Goal: Task Accomplishment & Management: Manage account settings

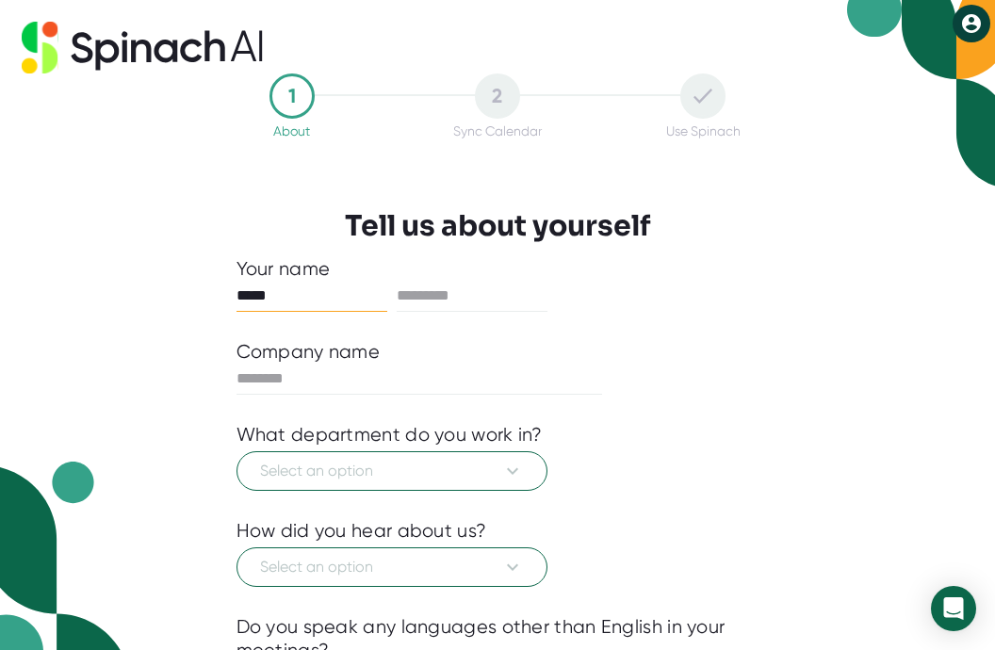
type input "*****"
type input "*******"
type input "**********"
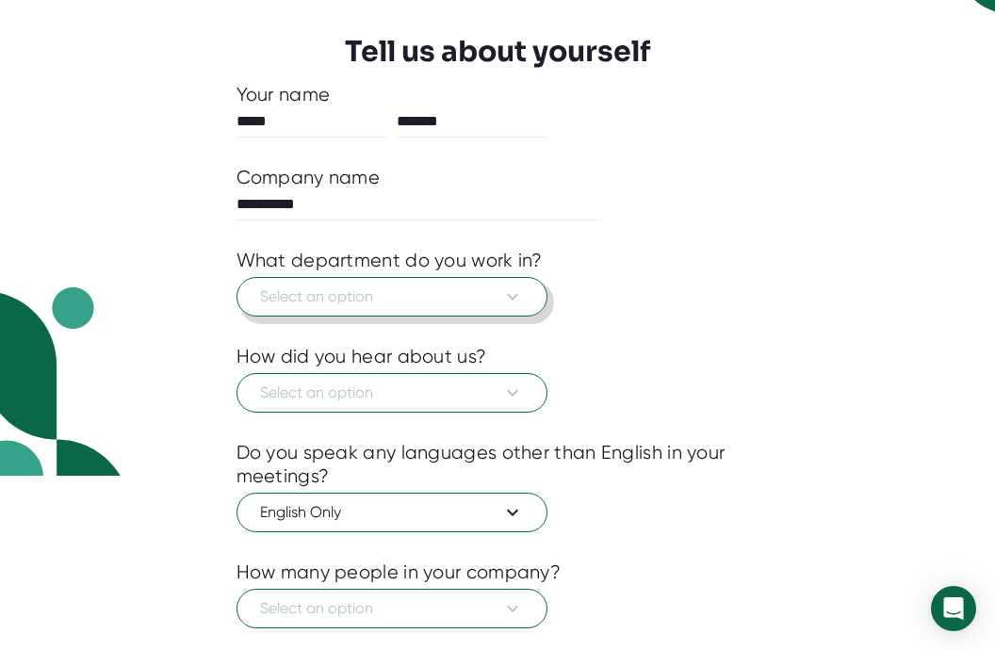
scroll to position [189, 0]
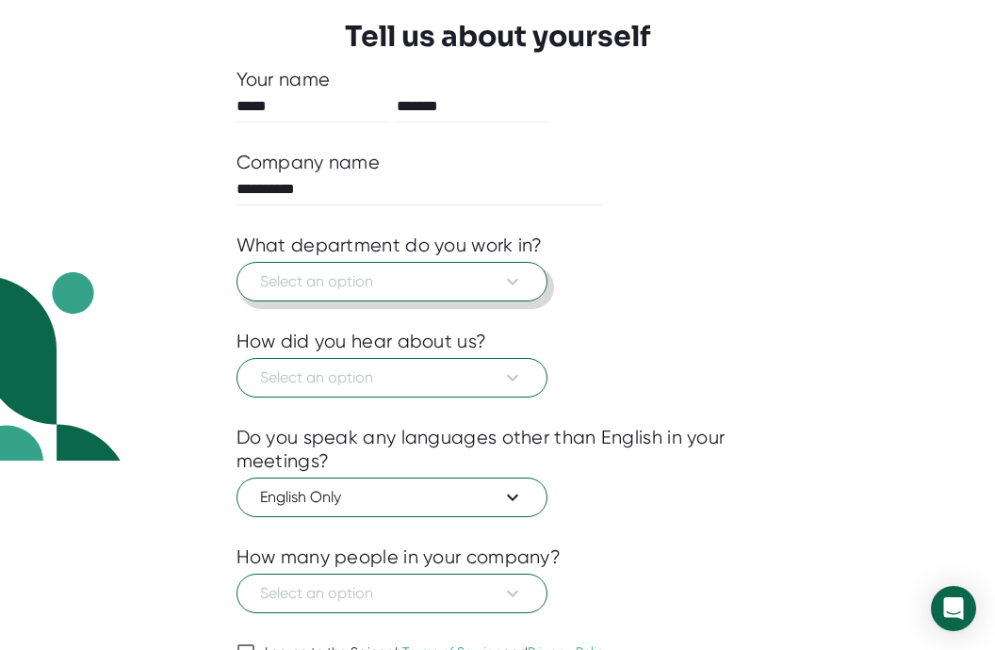
click at [514, 293] on button "Select an option" at bounding box center [391, 282] width 311 height 40
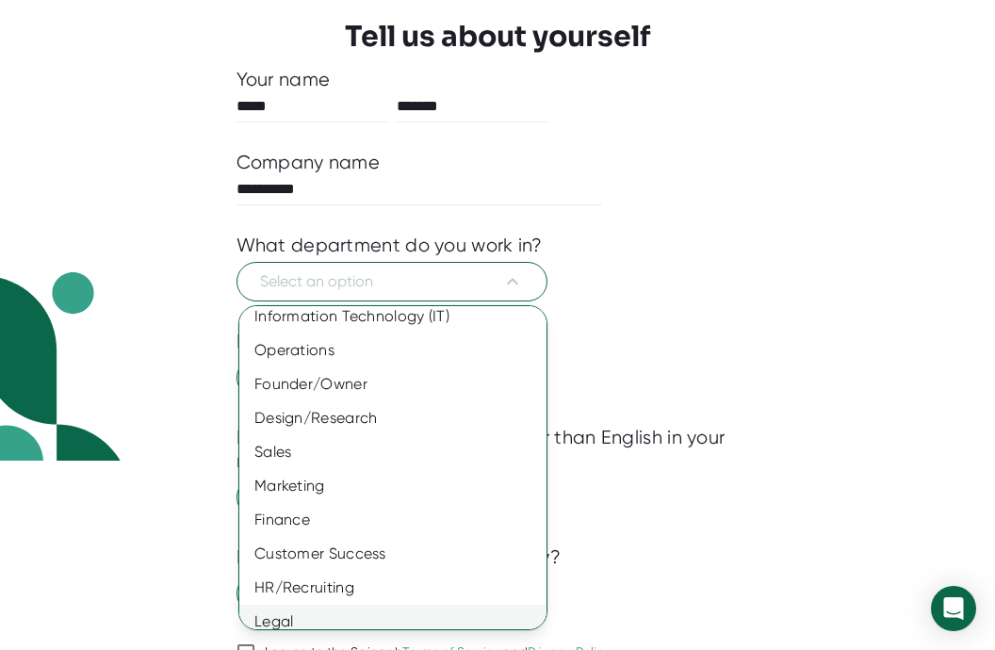
scroll to position [125, 0]
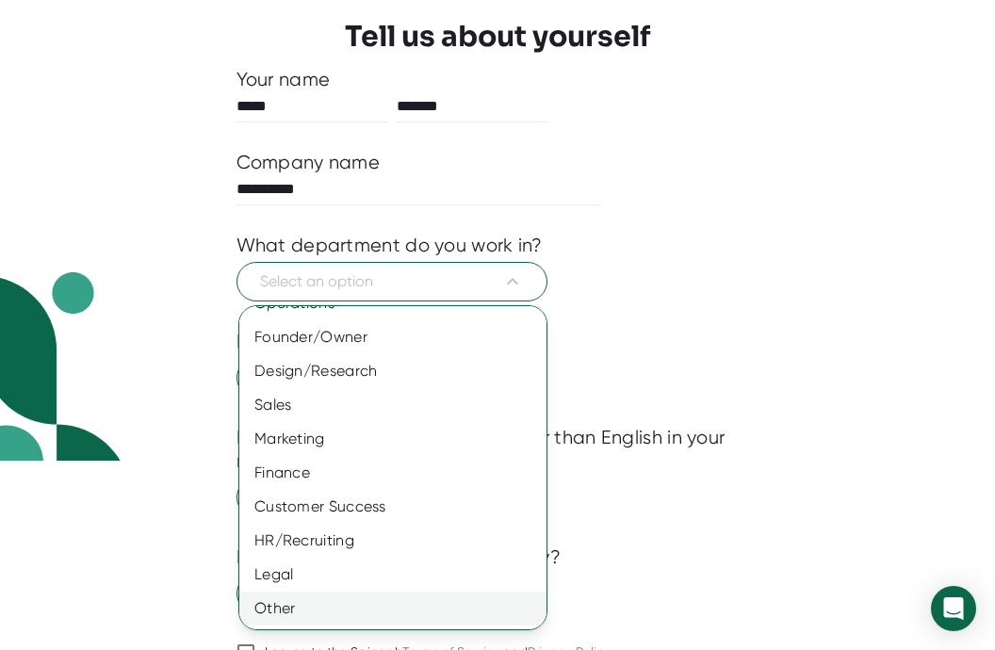
click at [288, 605] on div "Other" at bounding box center [392, 609] width 307 height 34
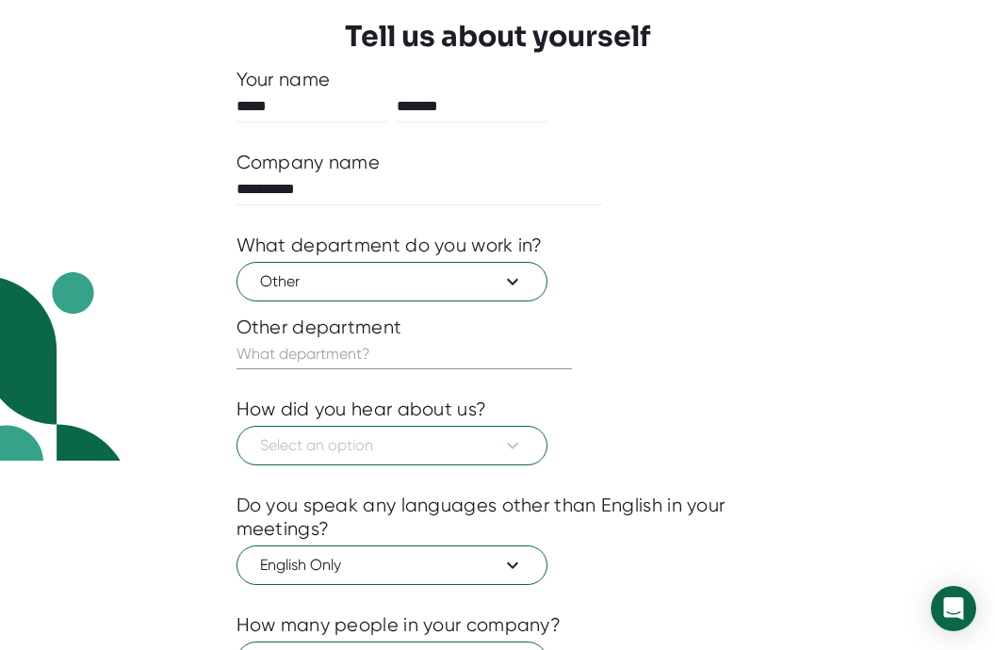
click at [290, 367] on input "text" at bounding box center [403, 354] width 335 height 30
type input "Administrative Support"
click at [396, 439] on span "Select an option" at bounding box center [392, 445] width 264 height 23
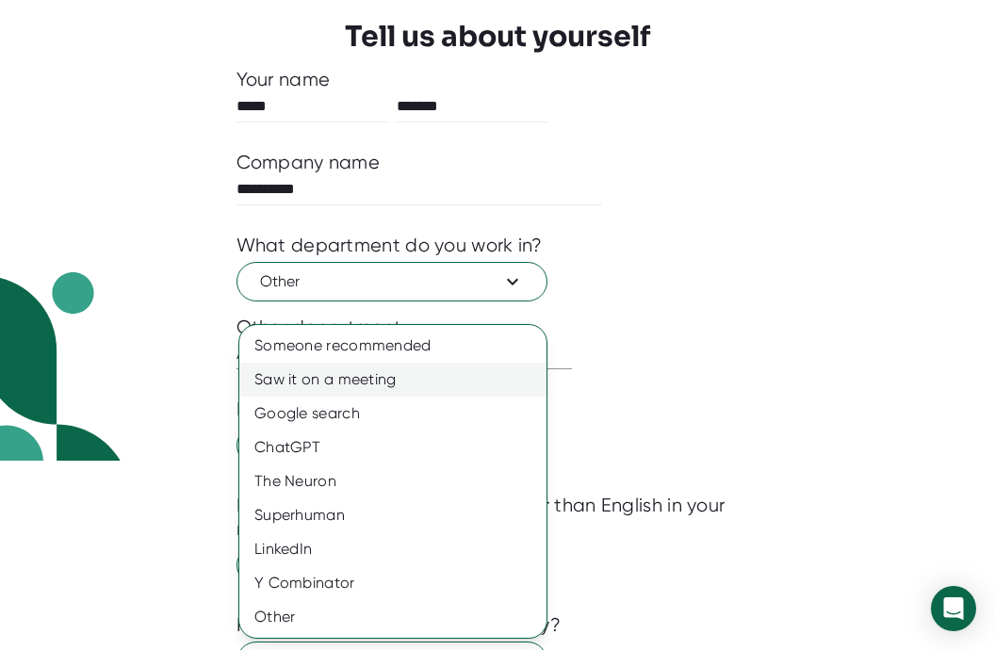
click at [386, 384] on div "Saw it on a meeting" at bounding box center [392, 380] width 307 height 34
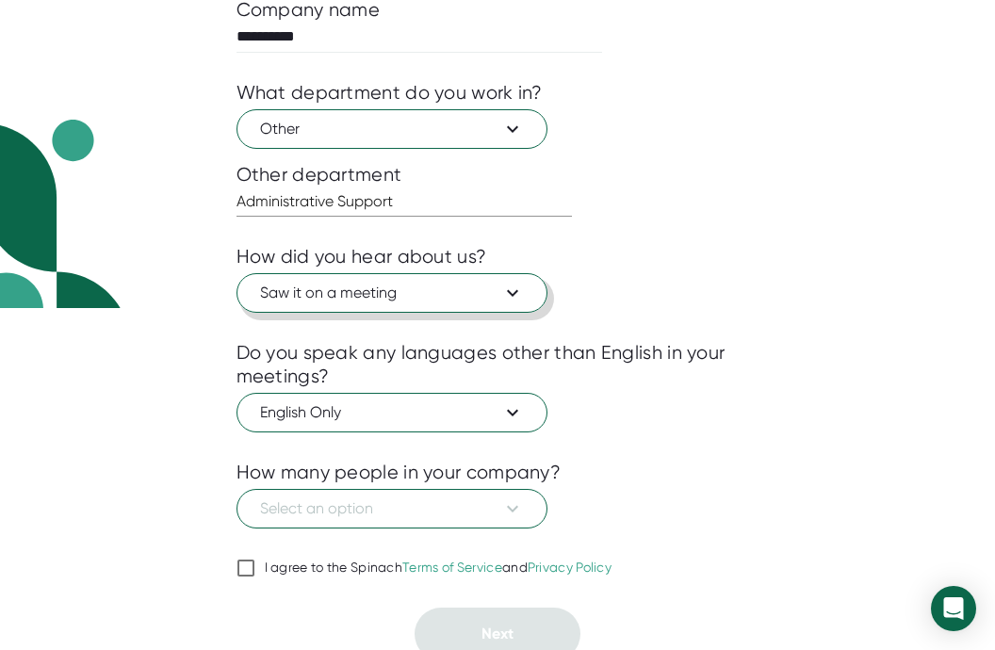
scroll to position [352, 0]
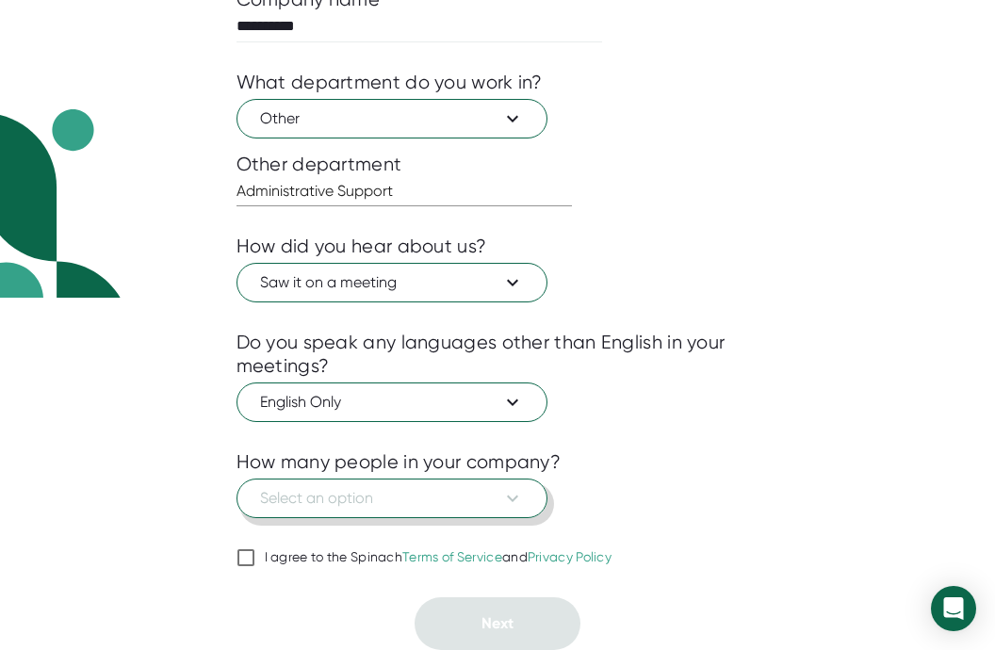
click at [382, 496] on span "Select an option" at bounding box center [392, 498] width 264 height 23
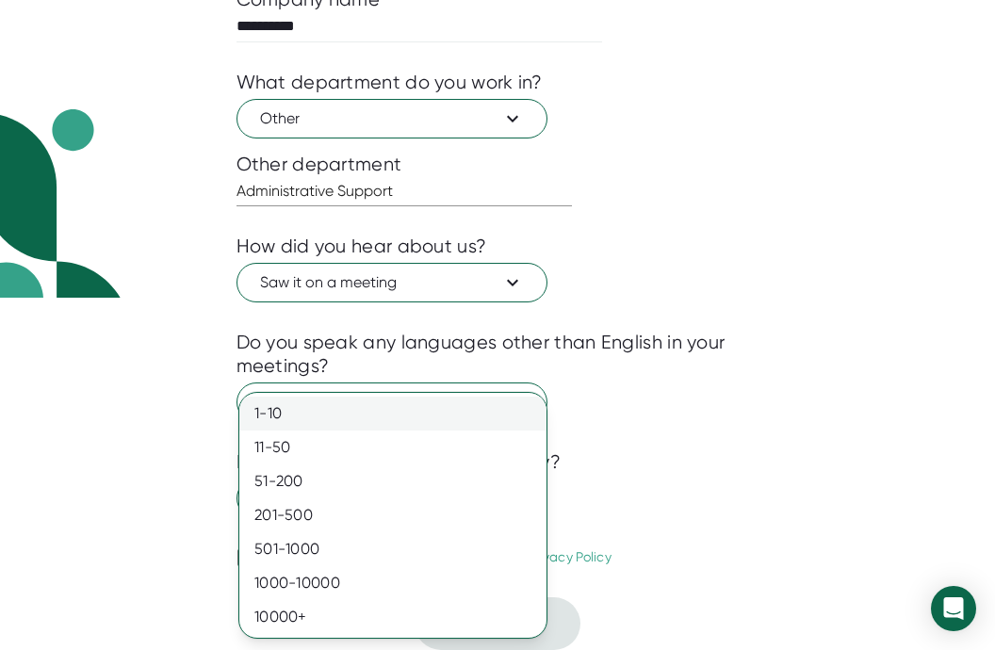
click at [317, 413] on div "1-10" at bounding box center [392, 414] width 307 height 34
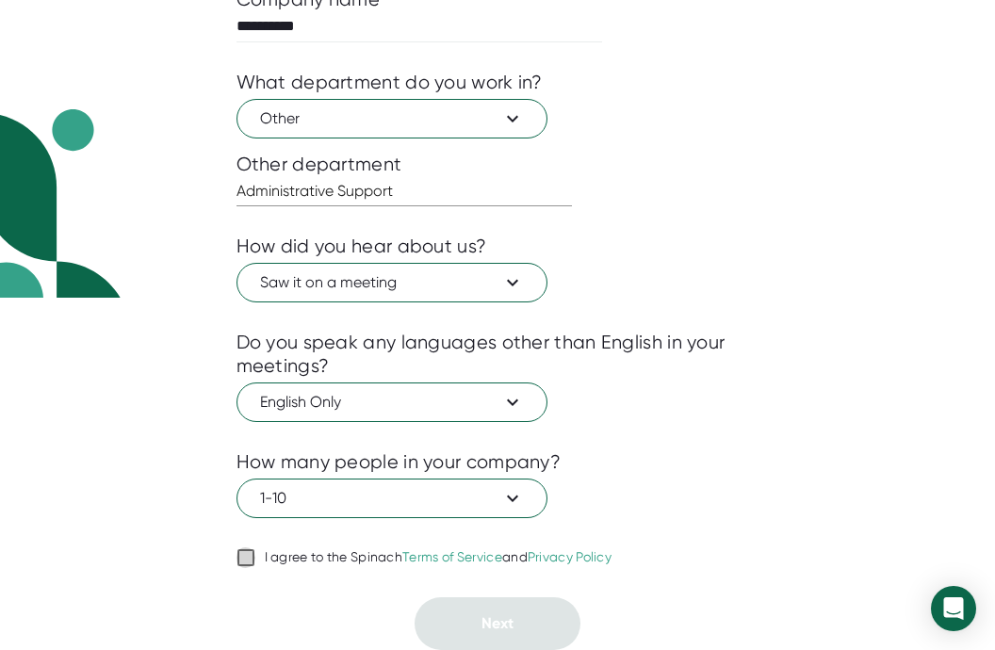
click at [248, 551] on input "I agree to the Spinach Terms of Service and Privacy Policy" at bounding box center [245, 557] width 19 height 23
checkbox input "true"
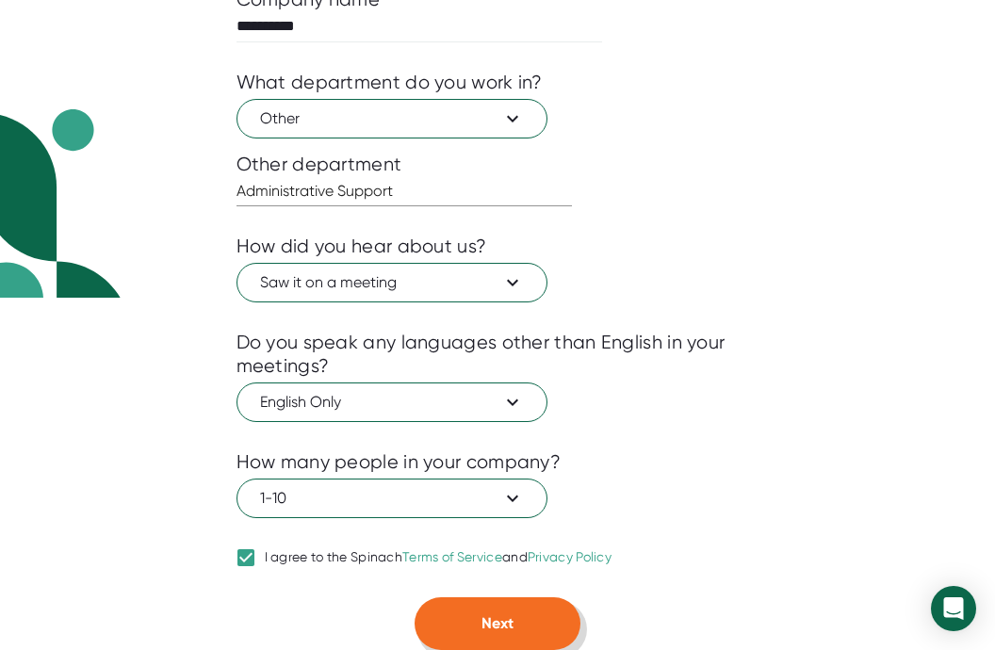
click at [466, 627] on button "Next" at bounding box center [497, 623] width 166 height 53
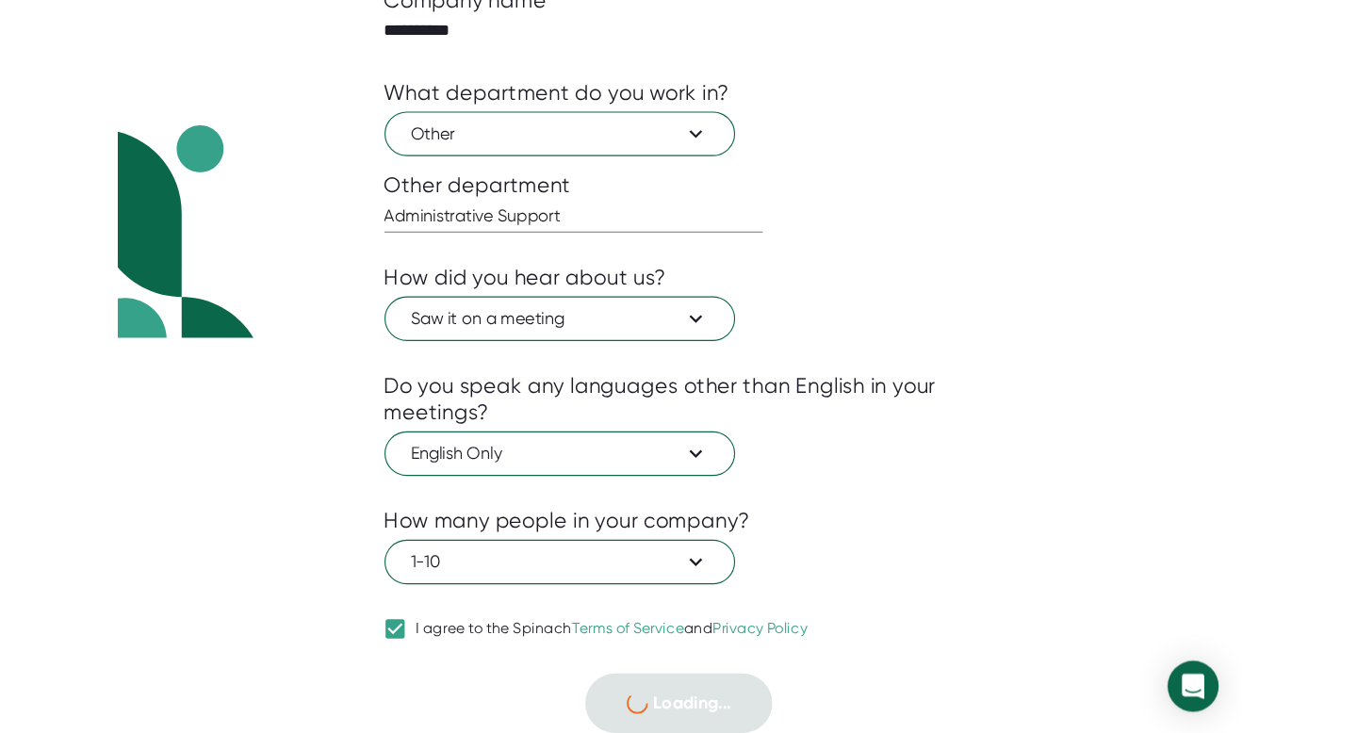
scroll to position [0, 0]
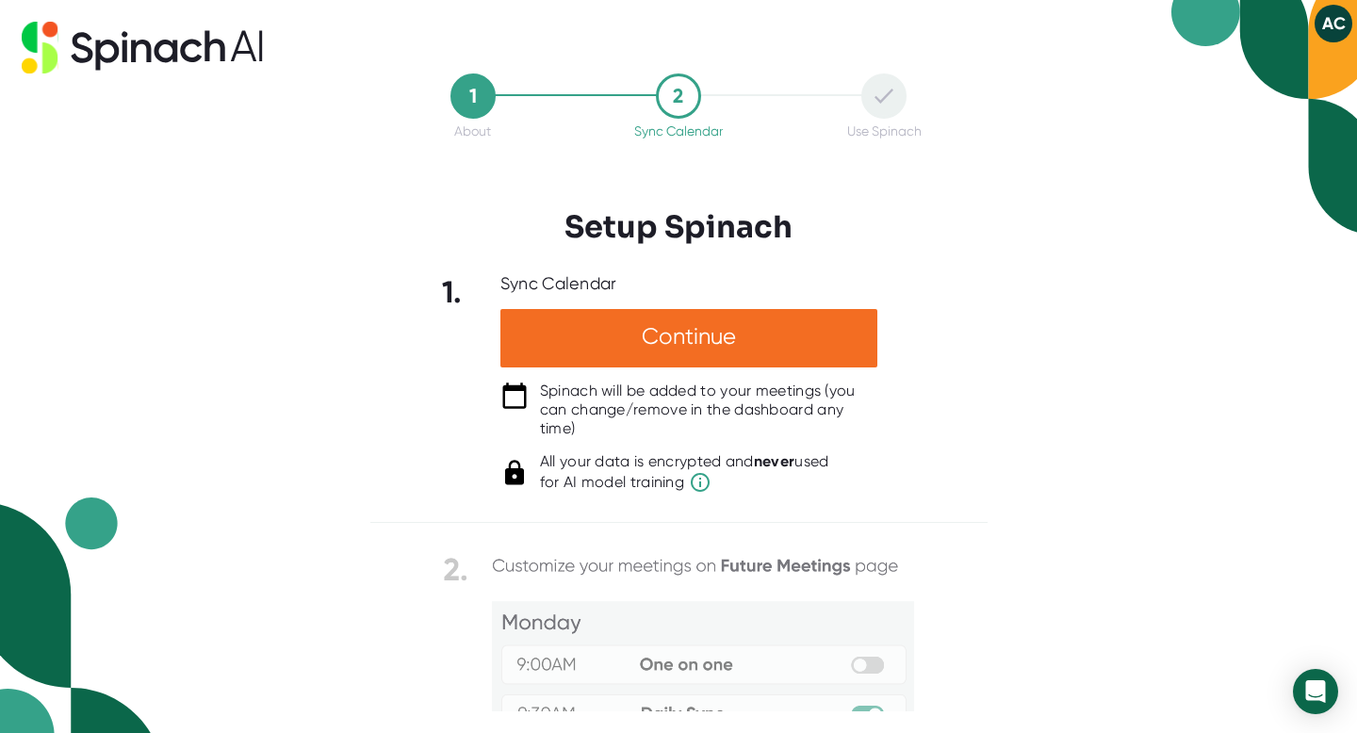
click at [883, 93] on icon at bounding box center [883, 96] width 19 height 15
click at [994, 28] on button "AC" at bounding box center [1333, 24] width 38 height 38
click at [994, 149] on div at bounding box center [678, 366] width 1357 height 733
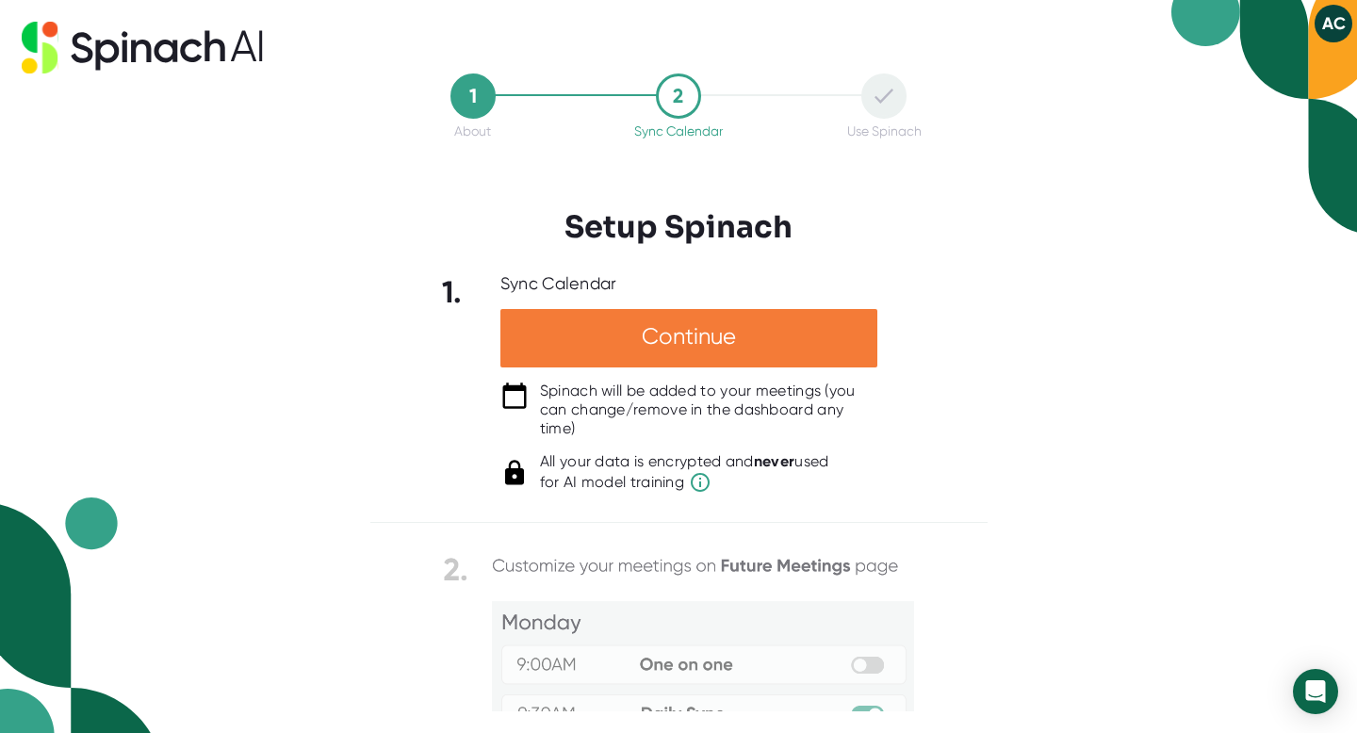
click at [629, 346] on div "Continue" at bounding box center [688, 338] width 377 height 58
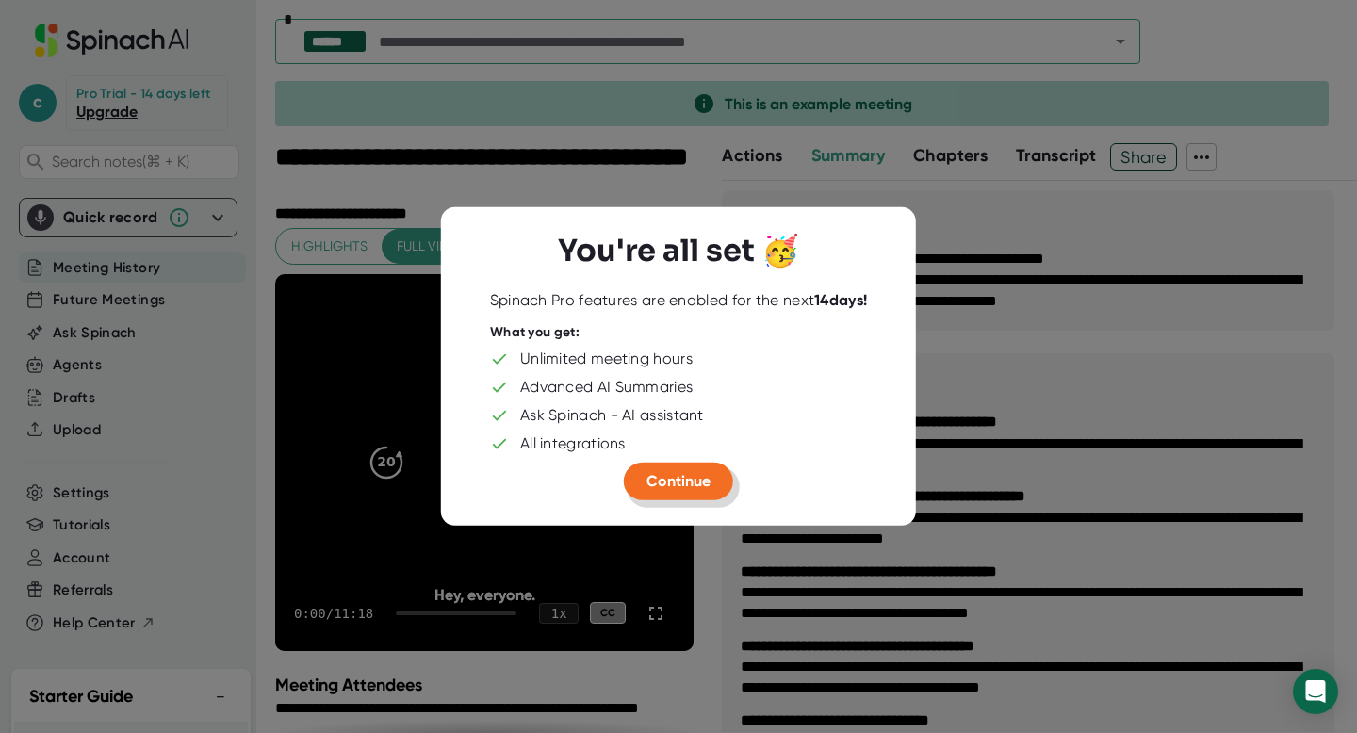
click at [654, 489] on span "Continue" at bounding box center [678, 481] width 64 height 18
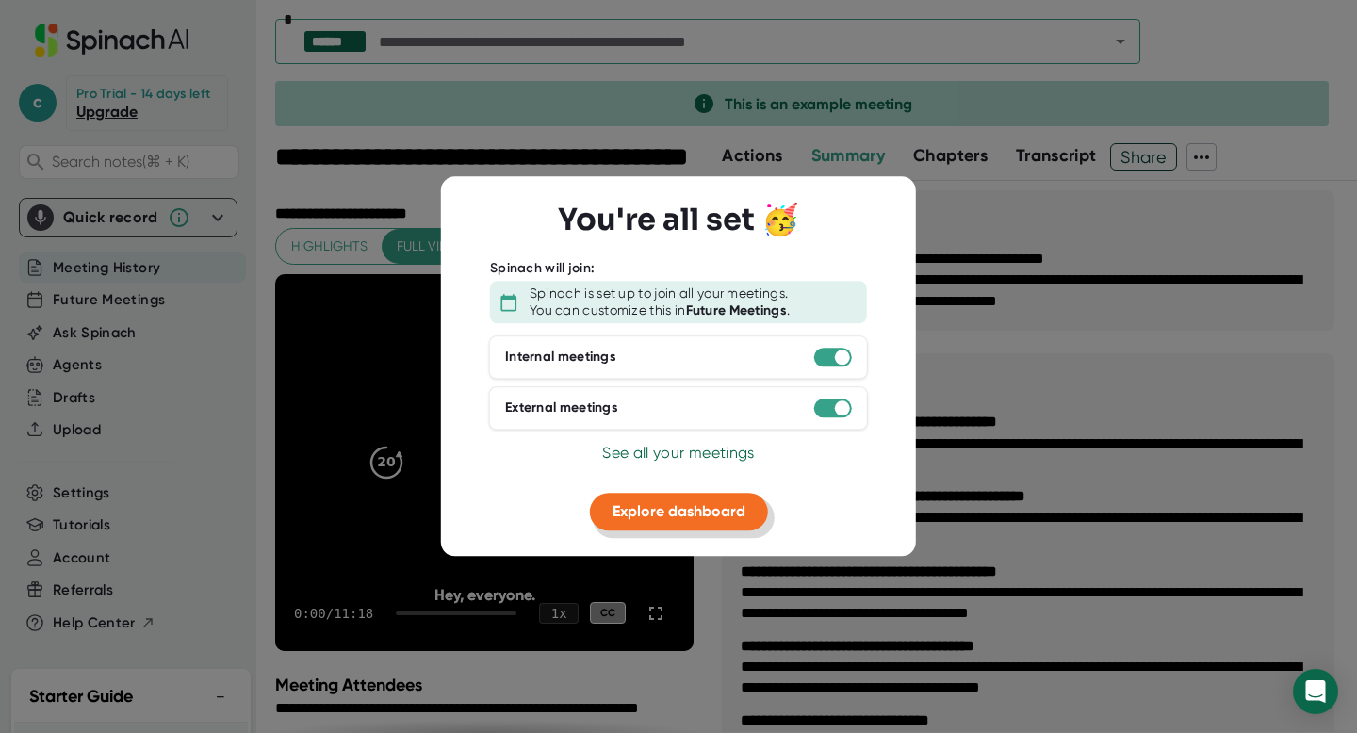
click at [658, 502] on span "Explore dashboard" at bounding box center [678, 511] width 133 height 18
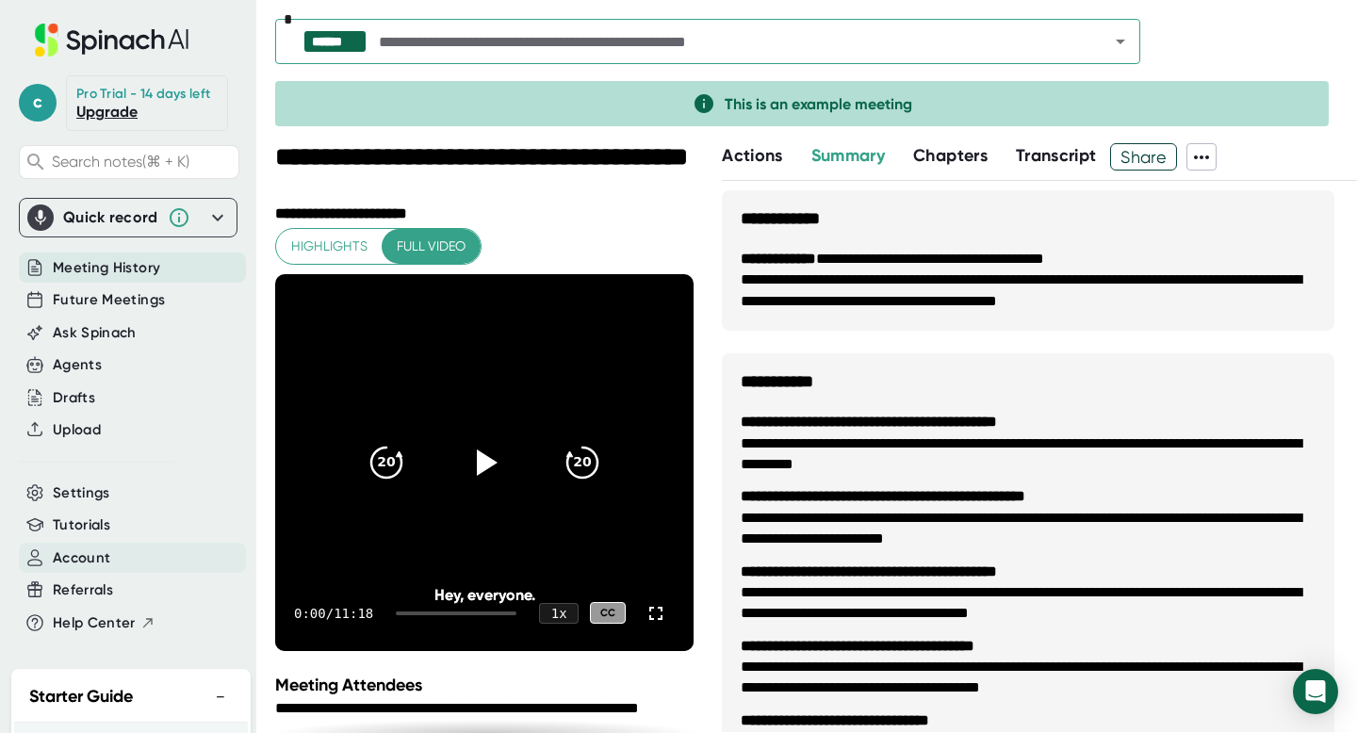
click at [85, 566] on span "Account" at bounding box center [81, 558] width 57 height 22
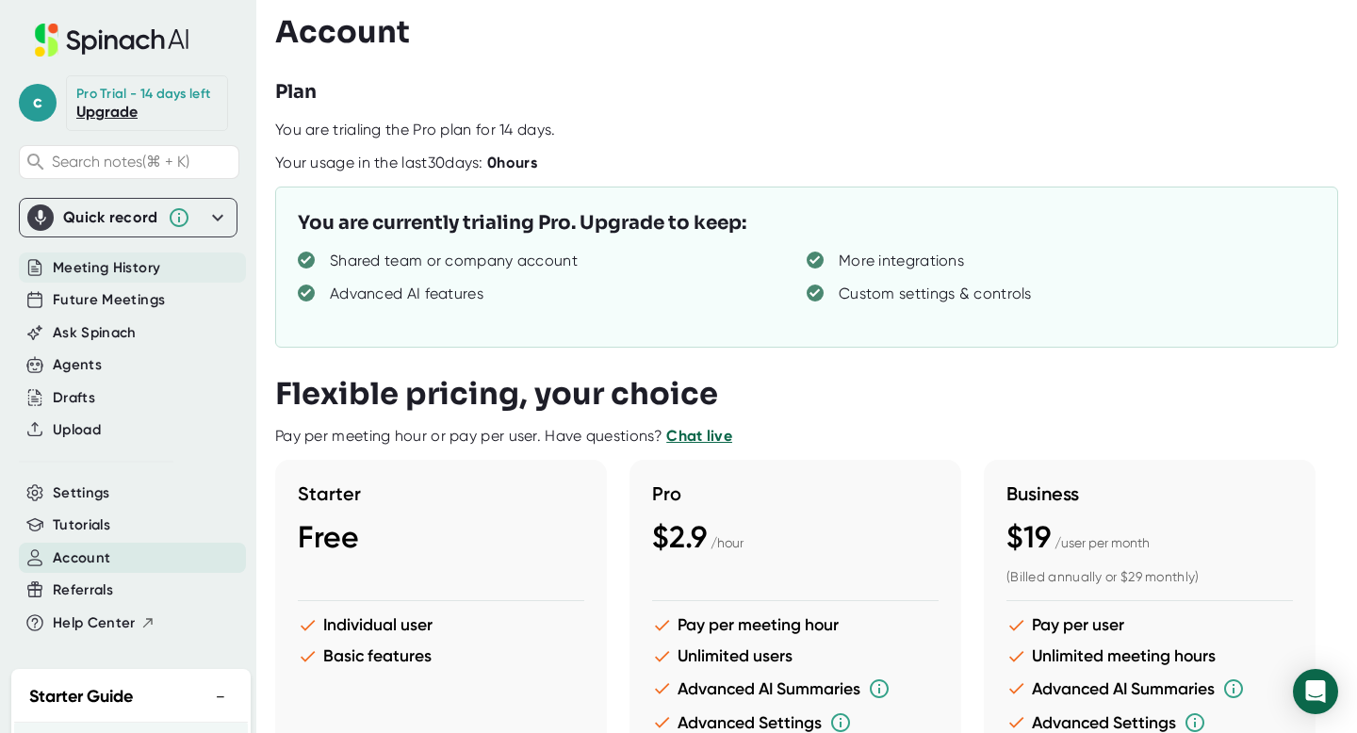
click at [128, 260] on span "Meeting History" at bounding box center [106, 268] width 107 height 22
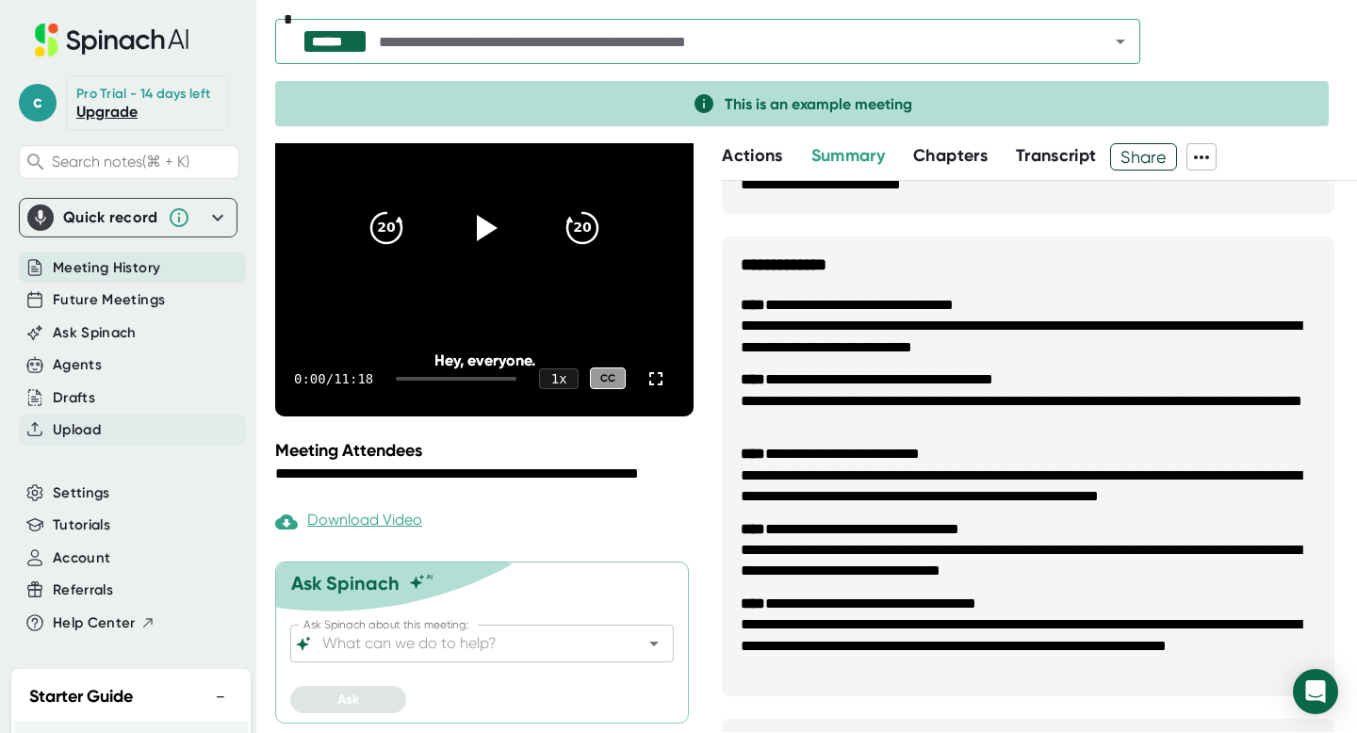
click at [98, 426] on span "Upload" at bounding box center [77, 430] width 48 height 22
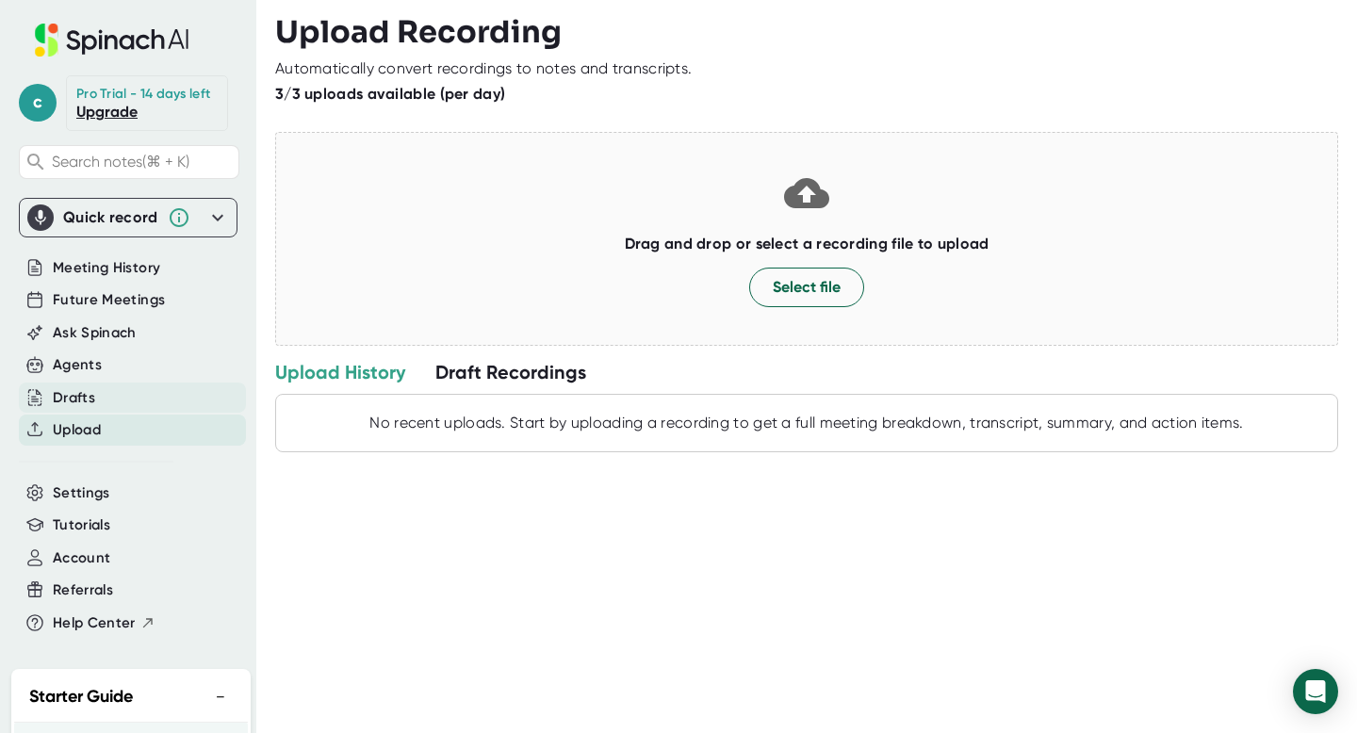
click at [95, 406] on div "Drafts" at bounding box center [132, 397] width 227 height 31
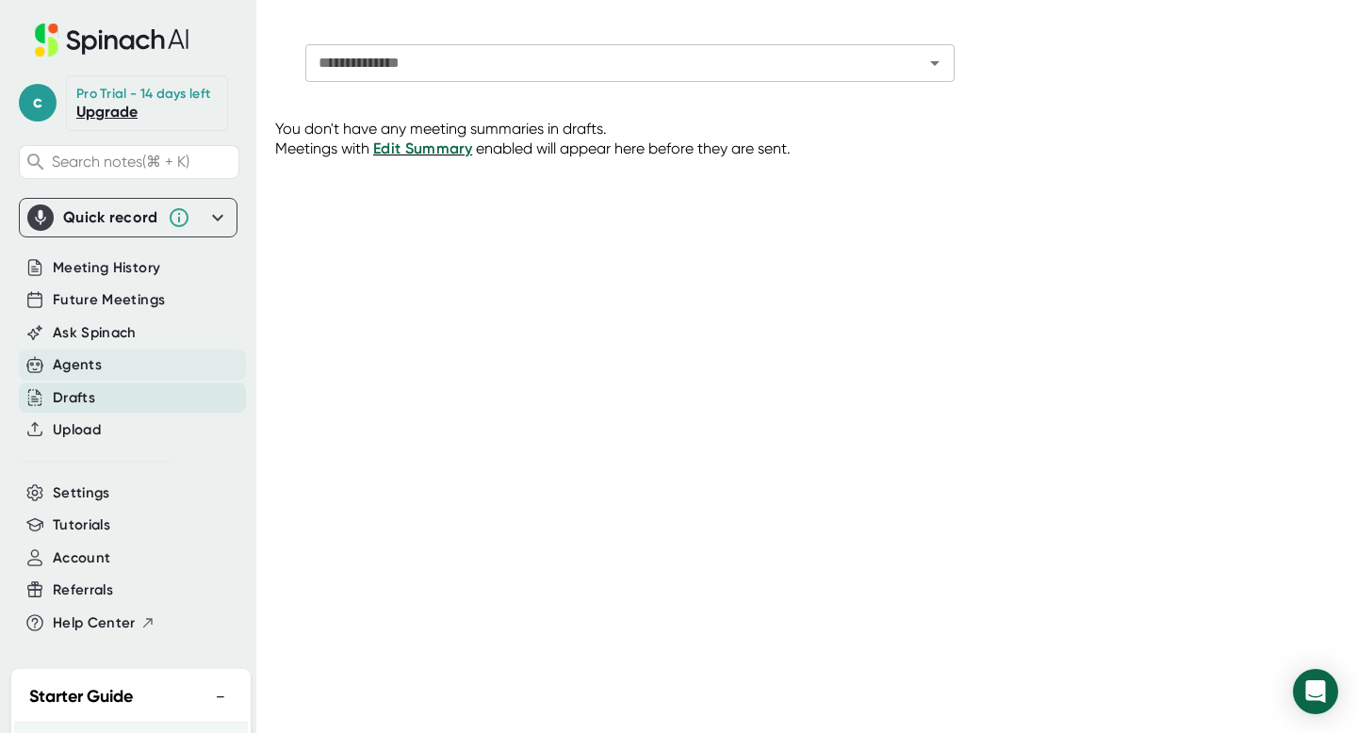
click at [91, 373] on div "Agents" at bounding box center [77, 365] width 49 height 22
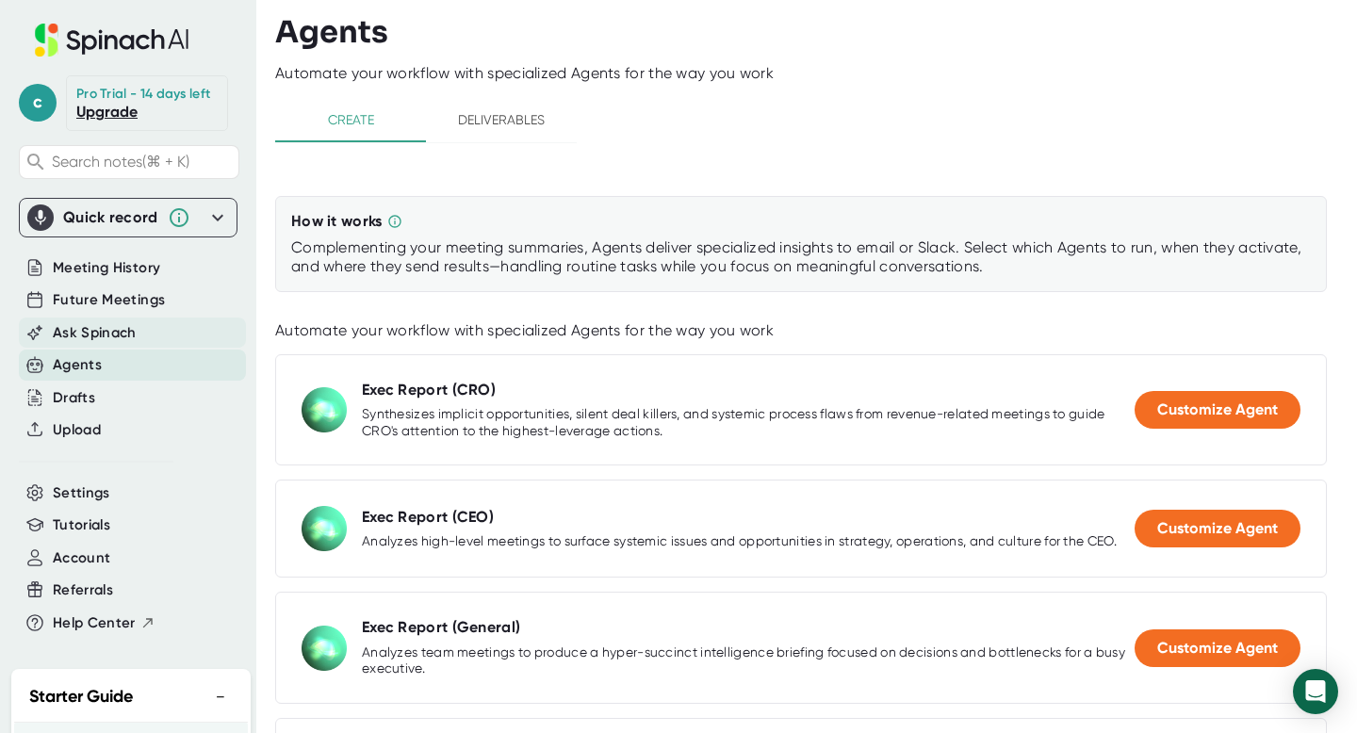
click at [106, 333] on span "Ask Spinach" at bounding box center [95, 333] width 84 height 22
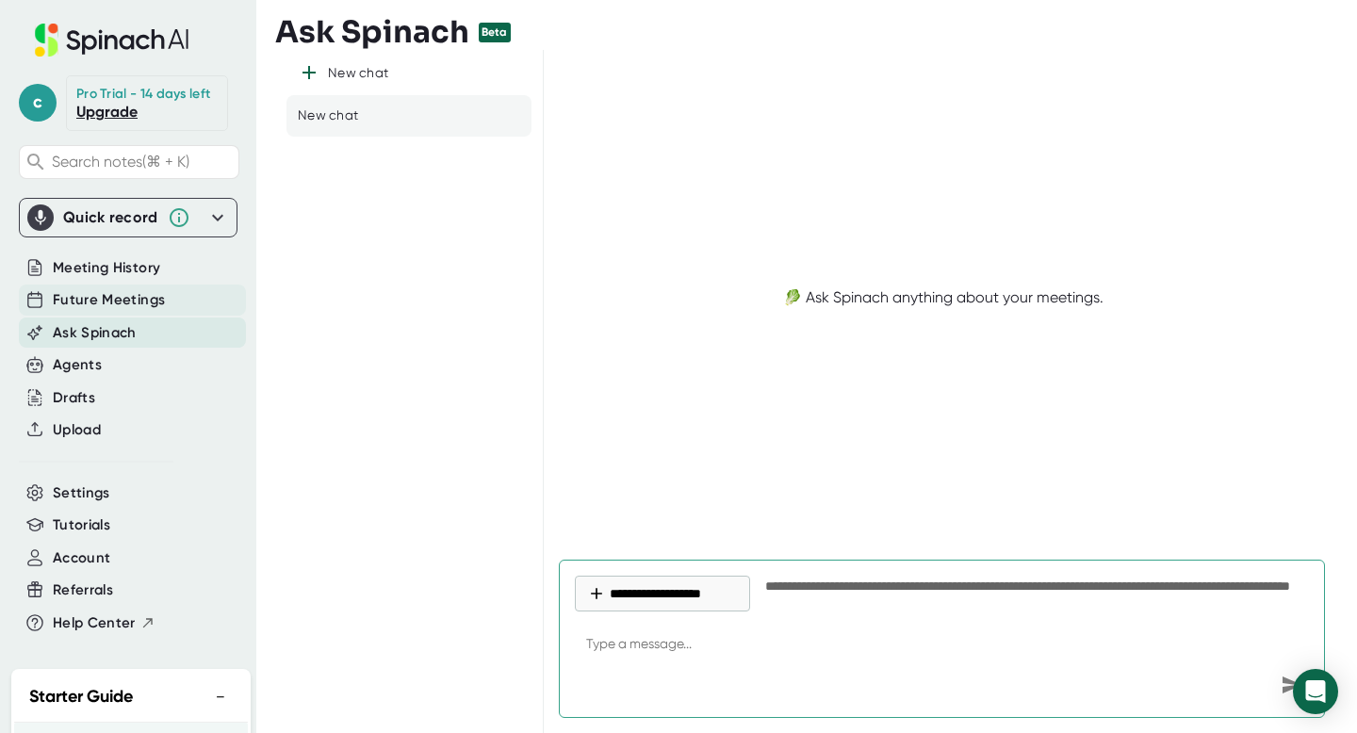
type textarea "x"
click at [112, 301] on span "Future Meetings" at bounding box center [109, 300] width 112 height 22
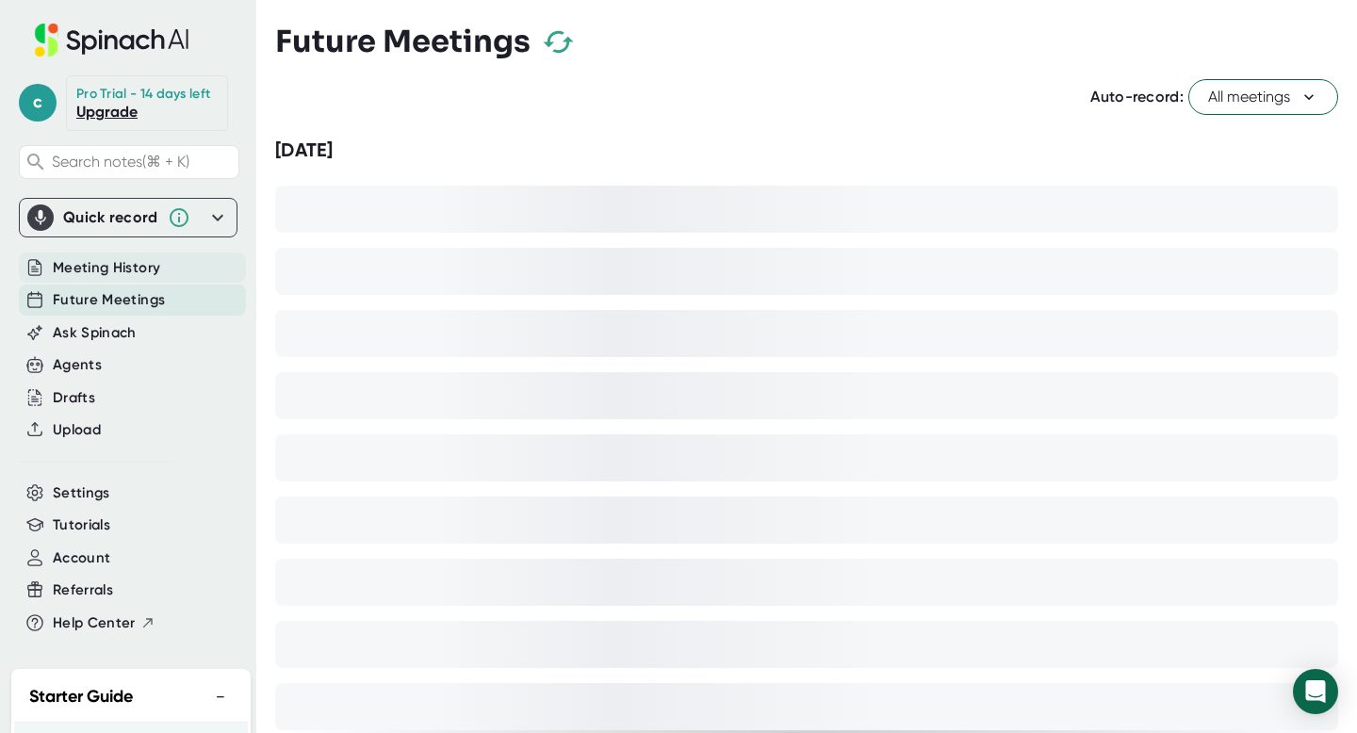
click at [107, 263] on span "Meeting History" at bounding box center [106, 268] width 107 height 22
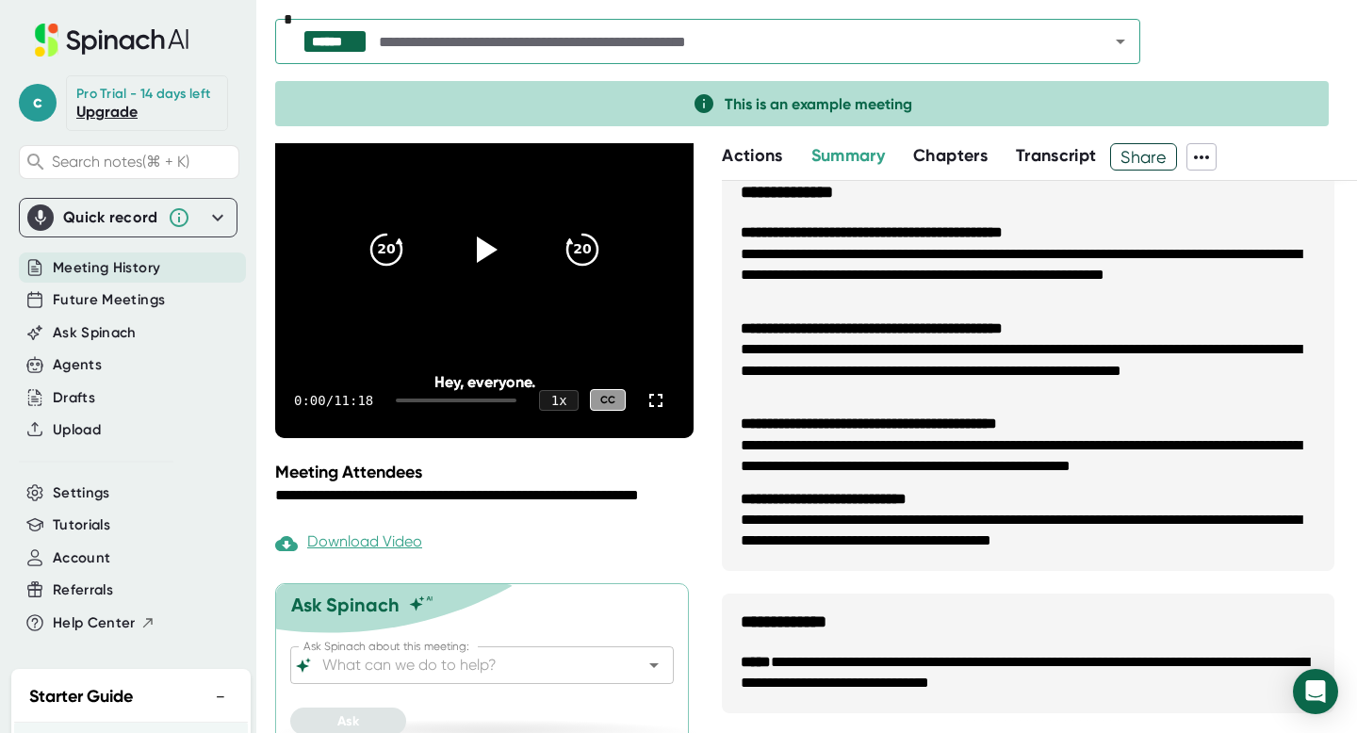
scroll to position [235, 0]
